Goal: Transaction & Acquisition: Purchase product/service

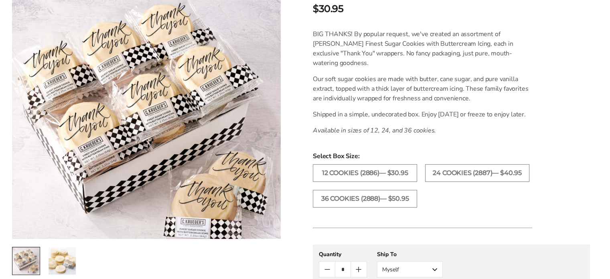
scroll to position [241, 0]
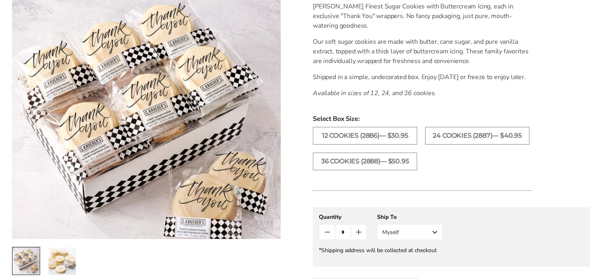
click at [56, 263] on img "2 / 2" at bounding box center [62, 260] width 27 height 27
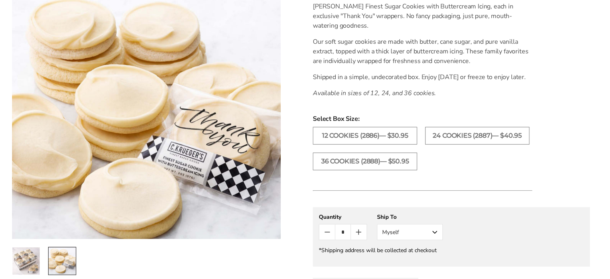
click at [29, 256] on img "1 / 2" at bounding box center [25, 260] width 27 height 27
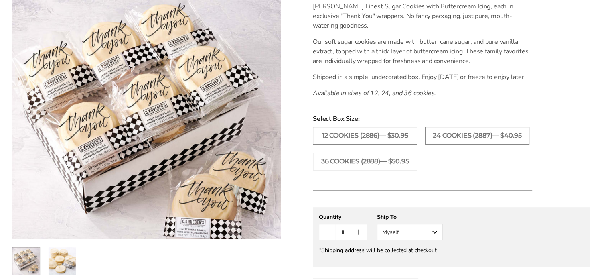
scroll to position [200, 0]
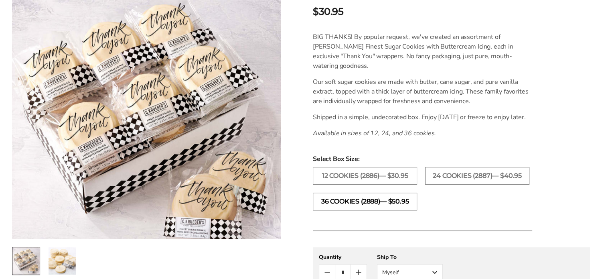
click at [404, 210] on label "36 COOKIES (2888)— $50.95" at bounding box center [365, 201] width 104 height 18
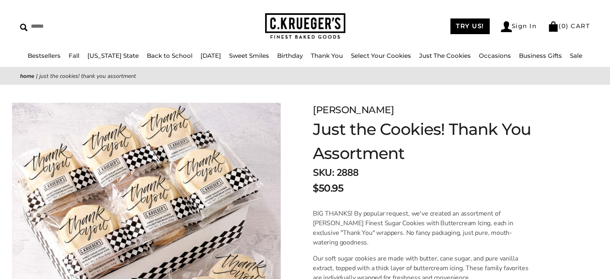
scroll to position [17, 0]
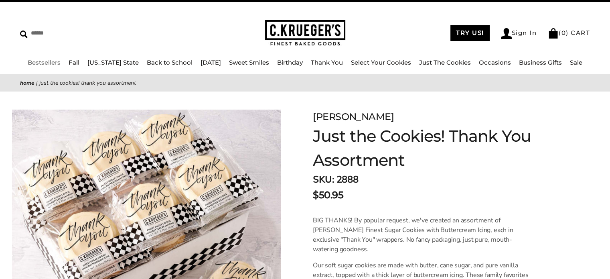
click at [49, 62] on link "Bestsellers" at bounding box center [44, 63] width 33 height 8
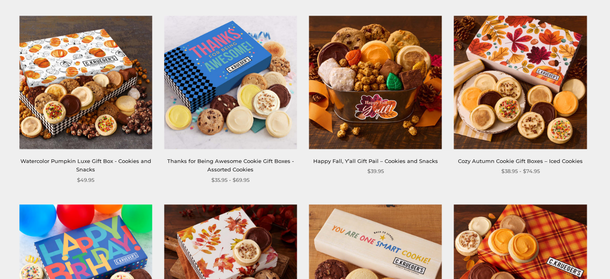
click at [112, 162] on link "Watercolor Pumpkin Luxe Gift Box - Cookies and Snacks" at bounding box center [85, 165] width 131 height 15
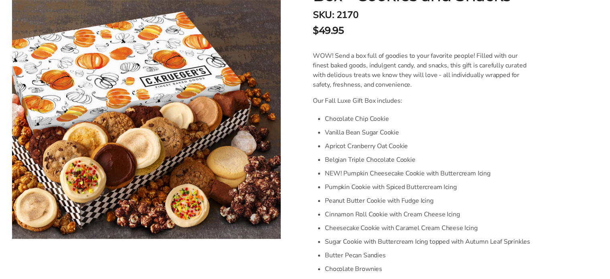
scroll to position [120, 0]
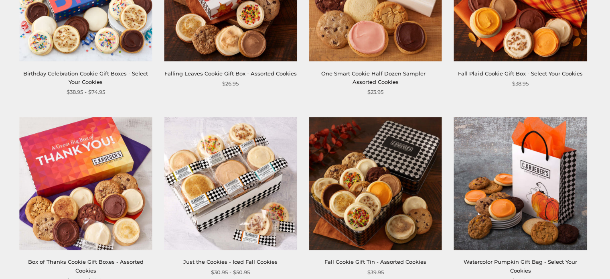
scroll to position [481, 0]
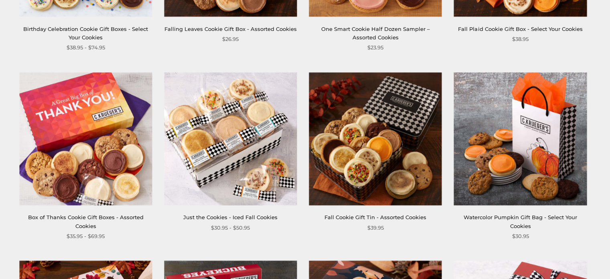
click at [107, 216] on link "Box of Thanks Cookie Gift Boxes - Assorted Cookies" at bounding box center [85, 221] width 115 height 15
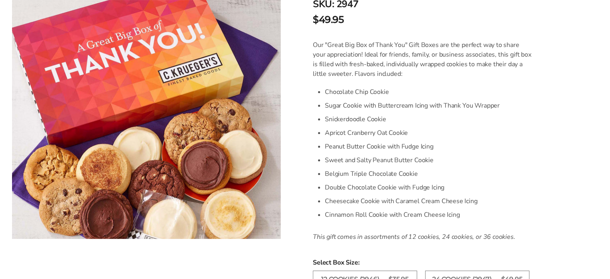
scroll to position [241, 0]
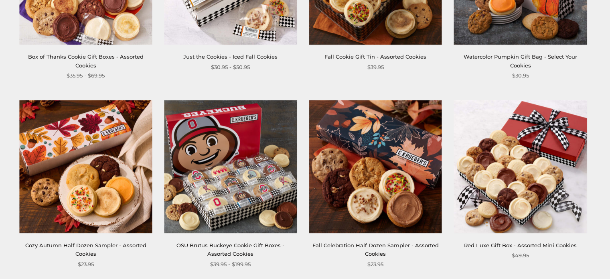
scroll to position [721, 0]
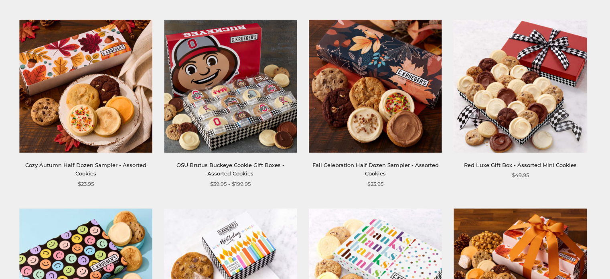
click at [271, 164] on link "OSU Brutus Buckeye Cookie Gift Boxes - Assorted Cookies" at bounding box center [230, 169] width 108 height 15
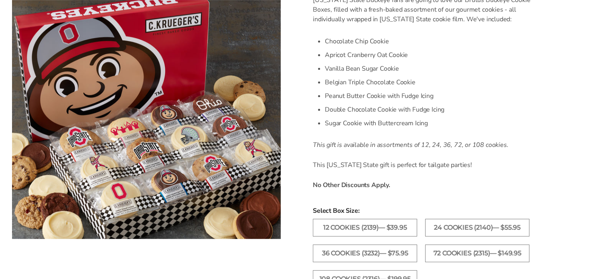
scroll to position [241, 0]
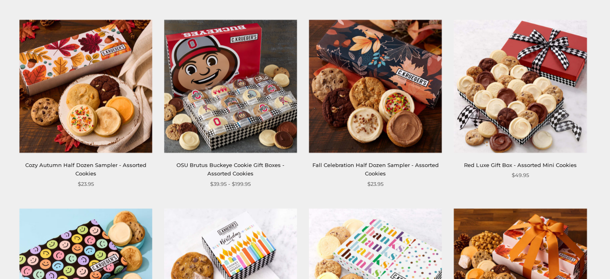
click at [498, 163] on link "Red Luxe Gift Box - Assorted Mini Cookies" at bounding box center [520, 165] width 112 height 6
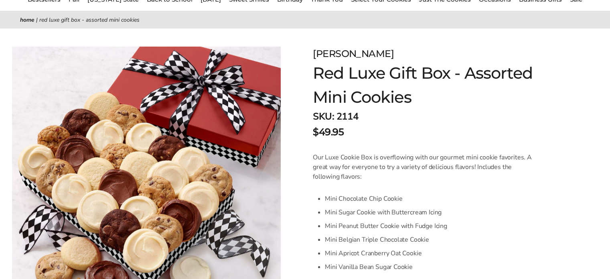
scroll to position [120, 0]
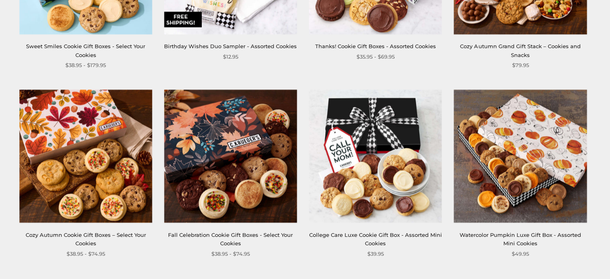
scroll to position [1042, 0]
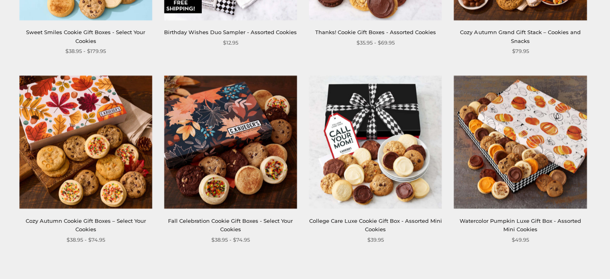
click at [500, 167] on img at bounding box center [520, 142] width 133 height 133
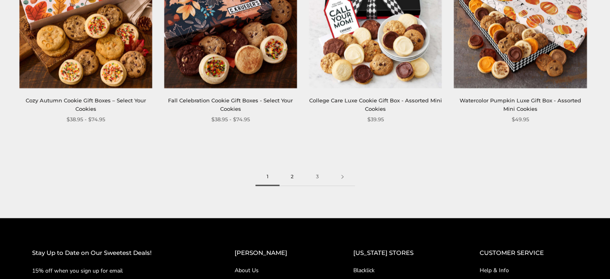
click at [290, 176] on link "2" at bounding box center [291, 177] width 25 height 18
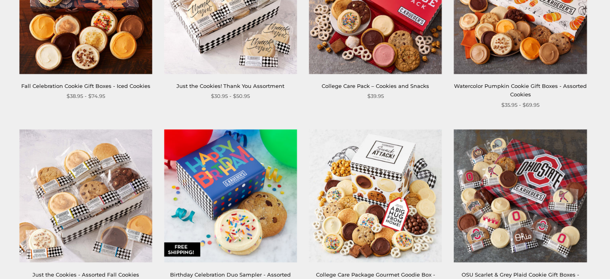
scroll to position [281, 0]
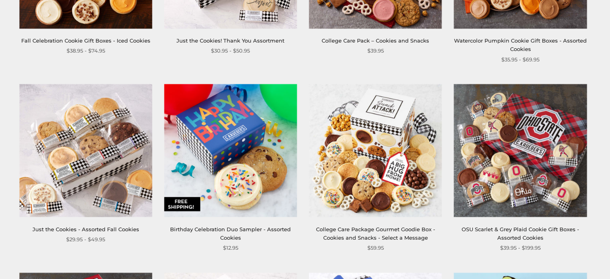
click at [105, 208] on img at bounding box center [85, 150] width 133 height 133
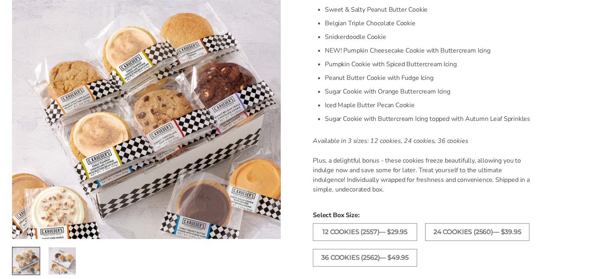
scroll to position [361, 0]
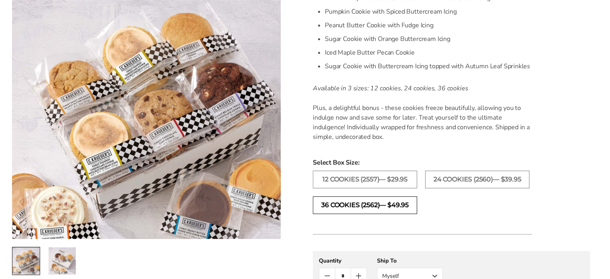
click at [380, 203] on label "36 COOKIES (2562)— $49.95" at bounding box center [365, 205] width 104 height 18
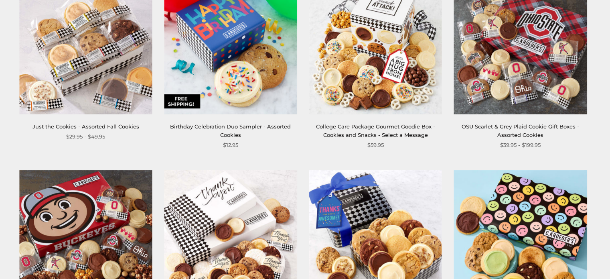
scroll to position [481, 0]
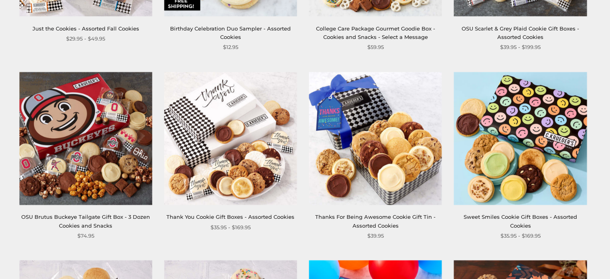
click at [238, 179] on img at bounding box center [230, 138] width 133 height 133
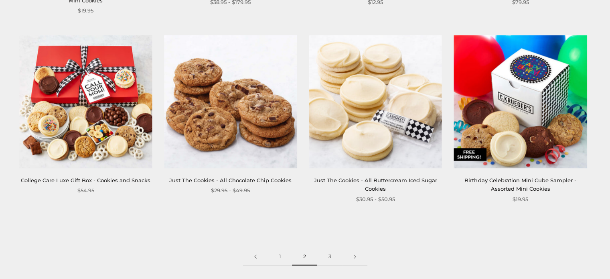
scroll to position [1122, 0]
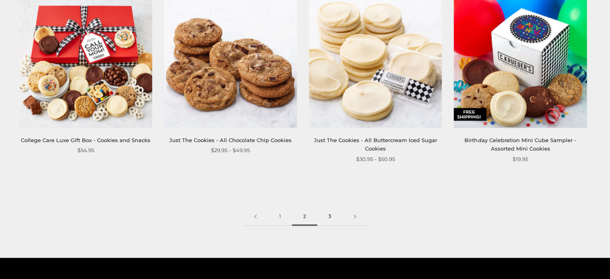
click at [327, 216] on link "3" at bounding box center [329, 216] width 25 height 18
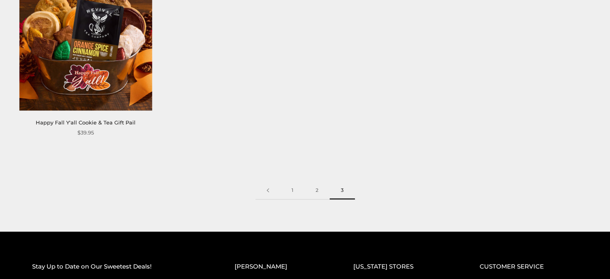
scroll to position [200, 0]
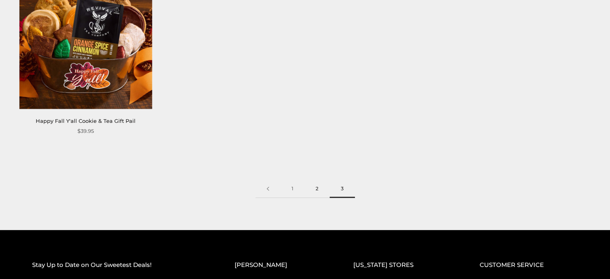
click at [314, 189] on link "2" at bounding box center [316, 189] width 25 height 18
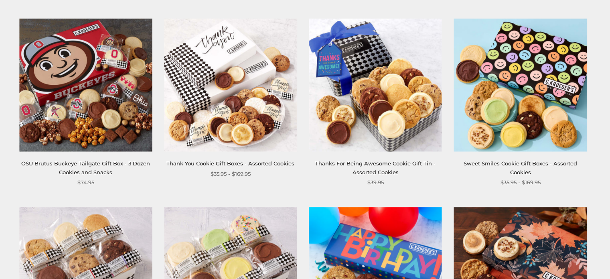
scroll to position [521, 0]
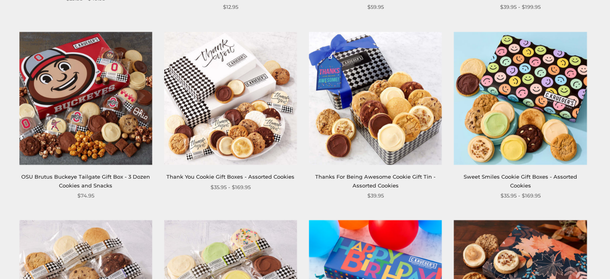
click at [215, 177] on link "Thank You Cookie Gift Boxes - Assorted Cookies" at bounding box center [230, 176] width 128 height 6
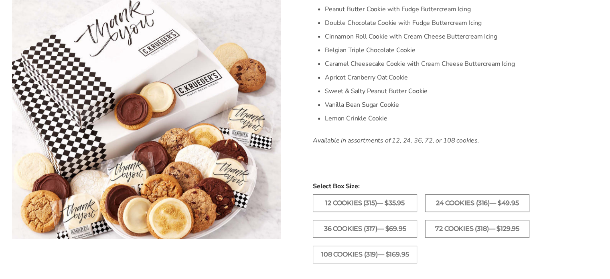
scroll to position [321, 0]
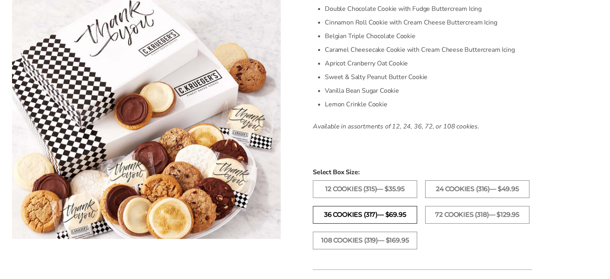
click at [385, 212] on label "36 Cookies (317)— $69.95" at bounding box center [365, 215] width 104 height 18
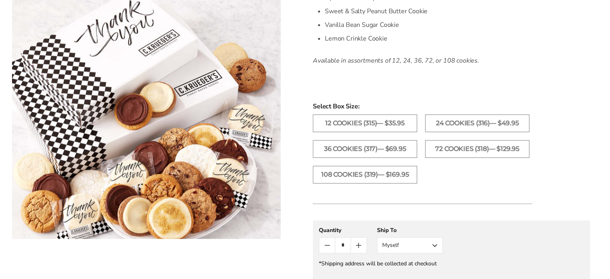
scroll to position [401, 0]
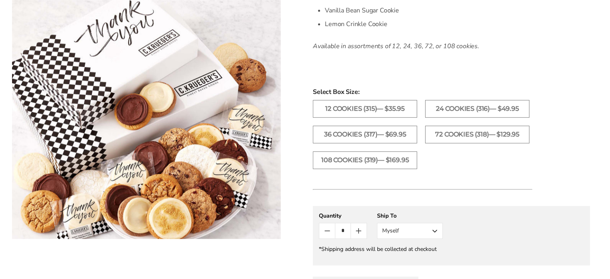
click at [436, 228] on button "Myself" at bounding box center [410, 230] width 66 height 16
click at [427, 259] on button "Other Recipient" at bounding box center [409, 260] width 65 height 14
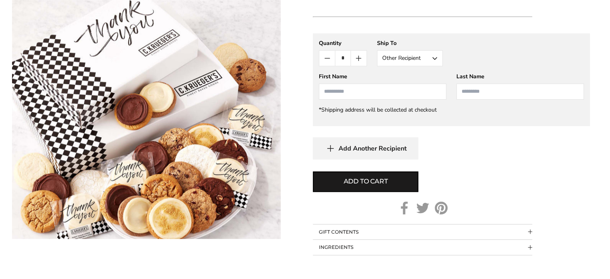
scroll to position [572, 0]
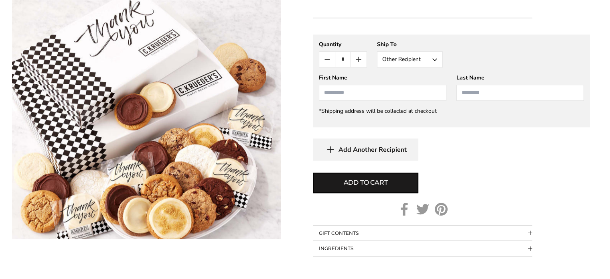
click at [401, 234] on button "GIFT CONTENTS" at bounding box center [422, 232] width 219 height 15
